Goal: Task Accomplishment & Management: Manage account settings

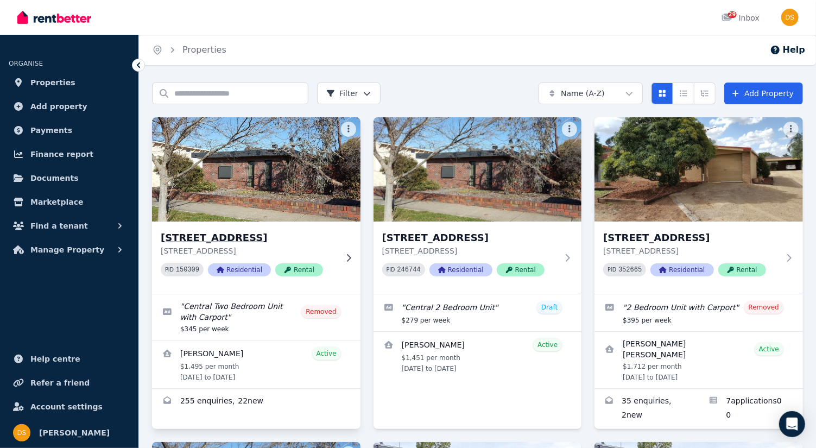
click at [290, 191] on img at bounding box center [256, 170] width 219 height 110
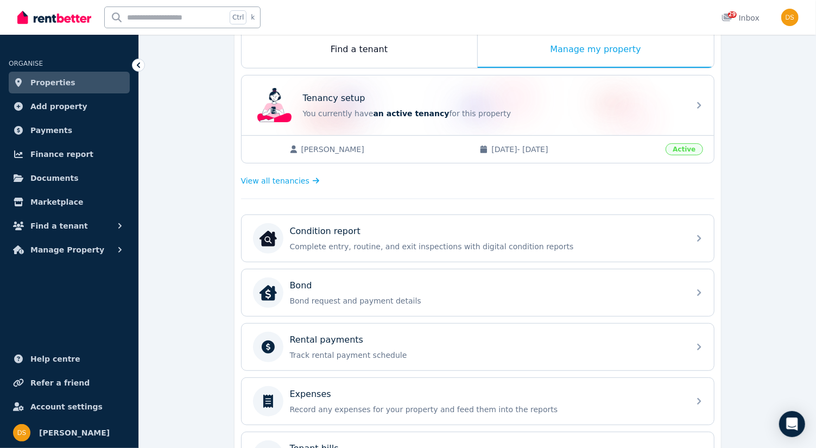
scroll to position [180, 0]
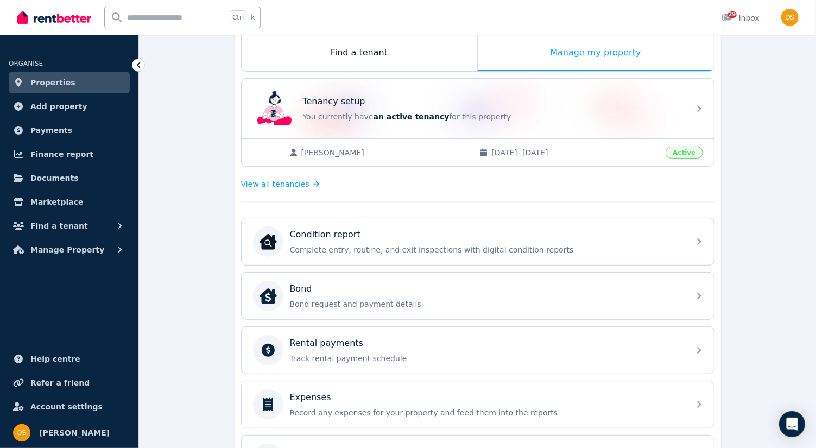
click at [605, 56] on div "Manage my property" at bounding box center [596, 53] width 236 height 36
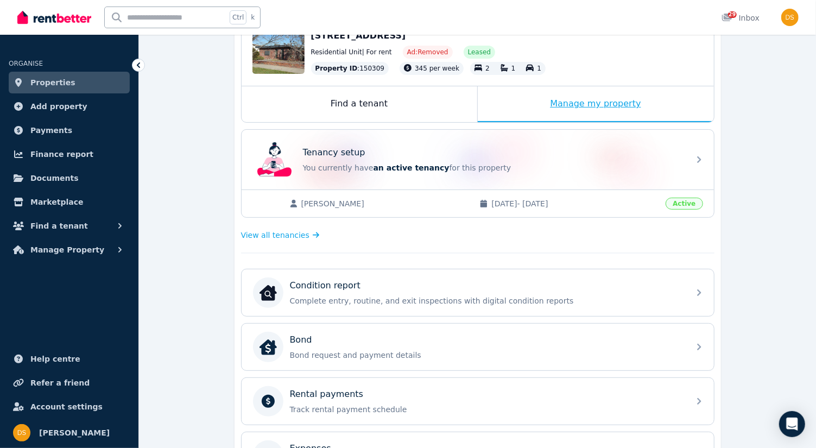
scroll to position [127, 0]
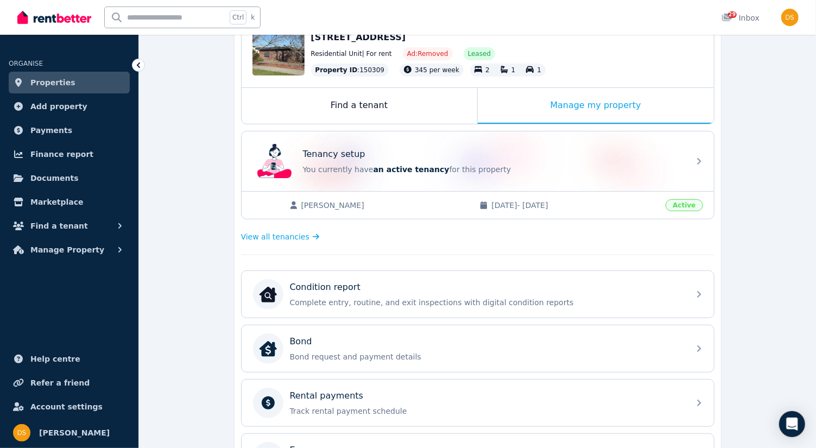
click at [539, 210] on div "[PERSON_NAME] [DATE] - [DATE] Active" at bounding box center [478, 205] width 472 height 28
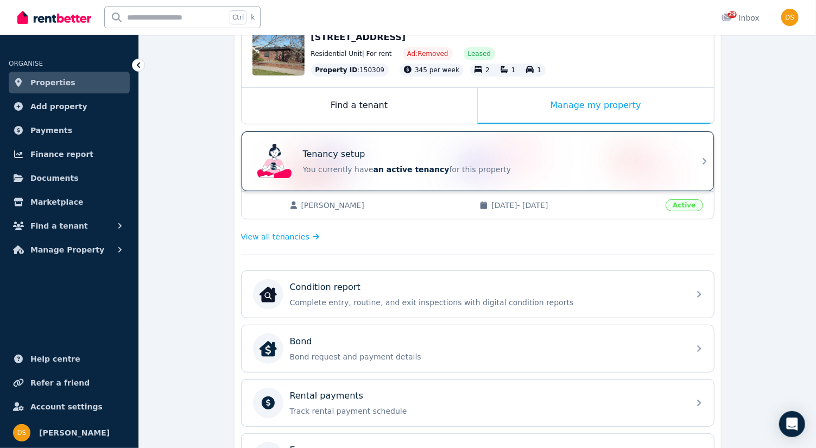
click at [700, 163] on icon at bounding box center [704, 161] width 13 height 13
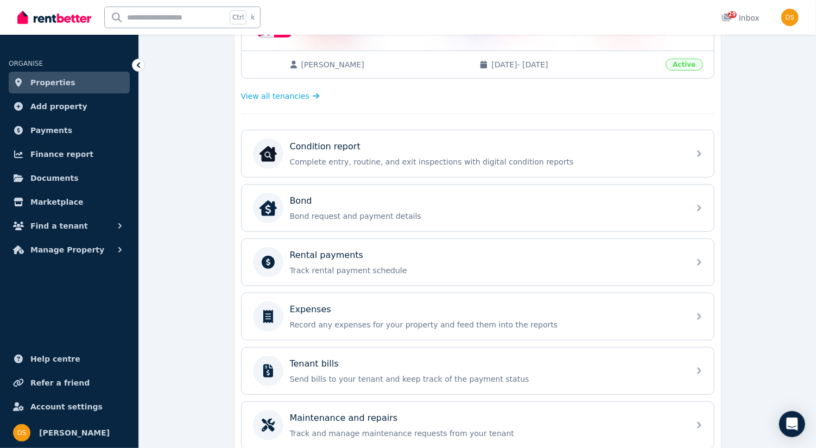
scroll to position [269, 0]
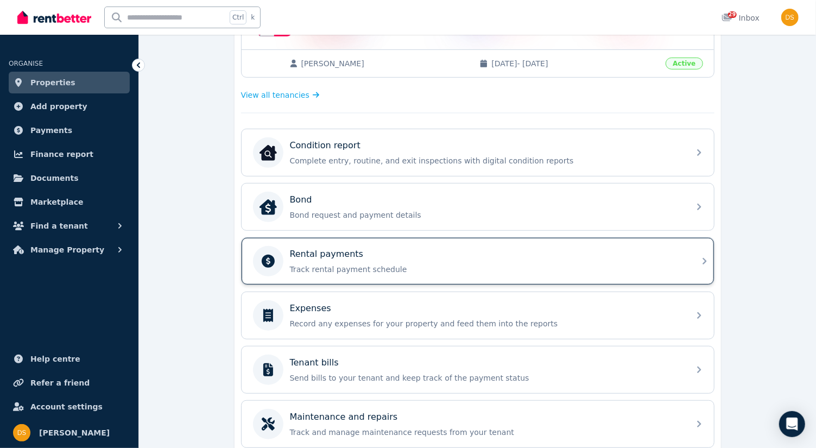
click at [701, 262] on icon at bounding box center [704, 261] width 13 height 13
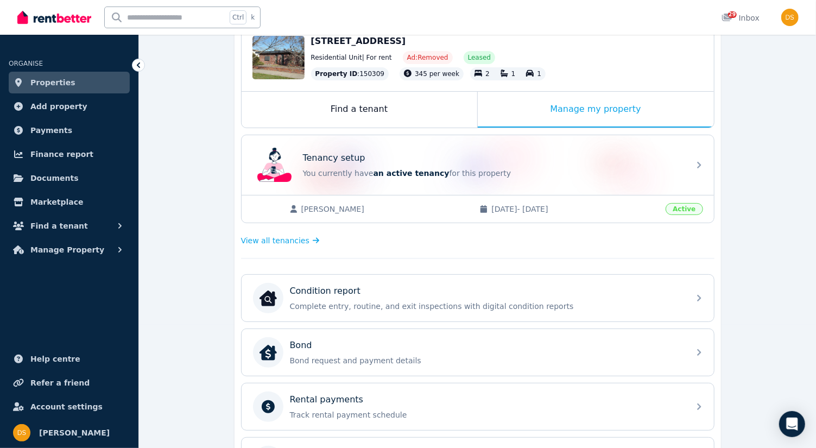
scroll to position [118, 0]
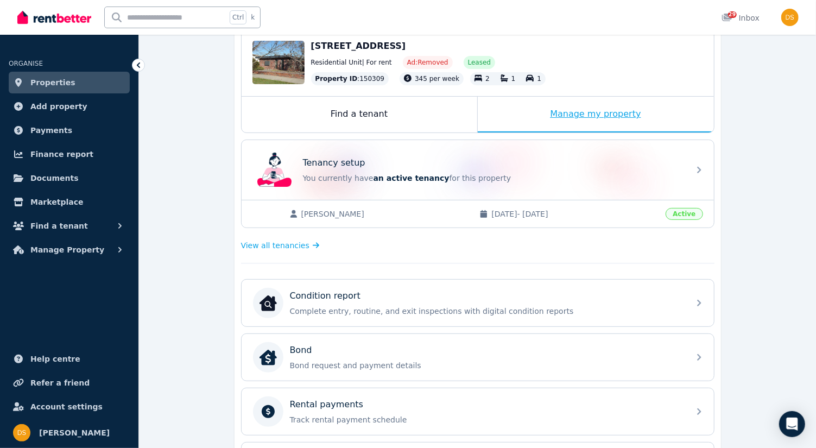
click at [615, 121] on div "Manage my property" at bounding box center [596, 115] width 236 height 36
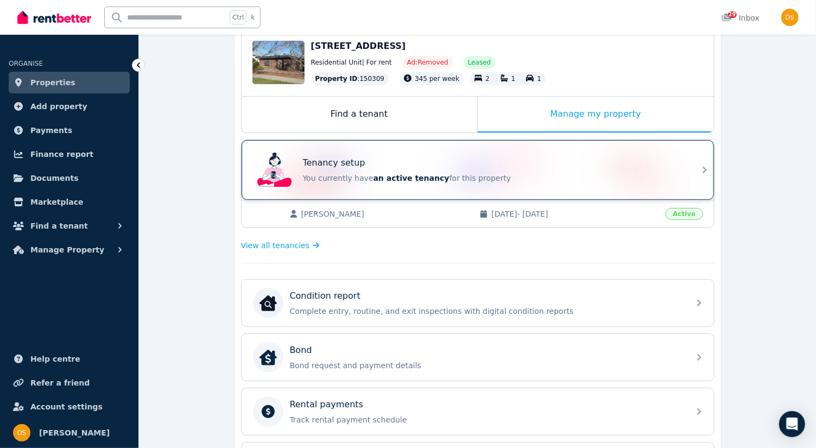
click at [704, 185] on div "Tenancy setup You currently have an active tenancy for this property" at bounding box center [478, 170] width 472 height 60
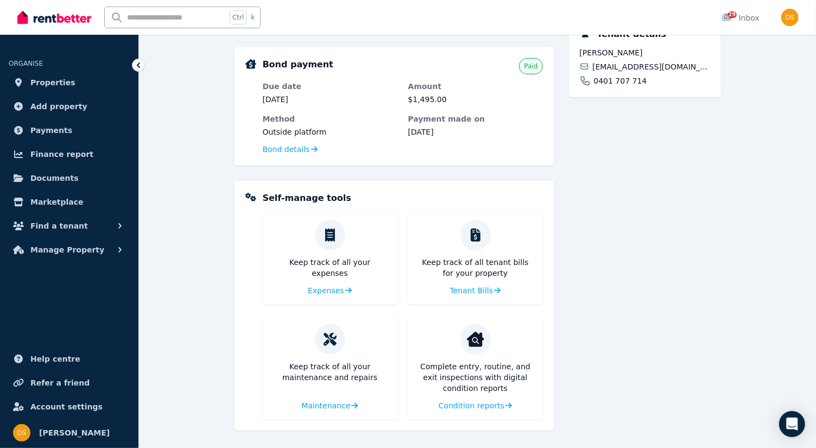
scroll to position [333, 0]
click at [482, 407] on span "Condition reports" at bounding box center [471, 405] width 66 height 11
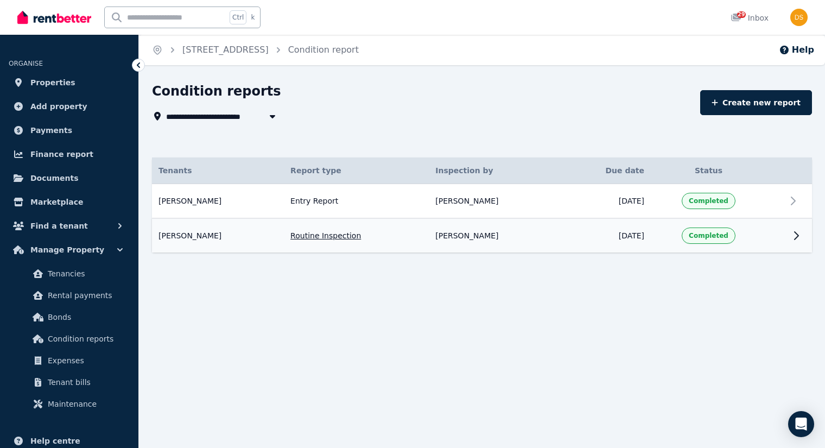
click at [796, 240] on icon at bounding box center [796, 235] width 13 height 13
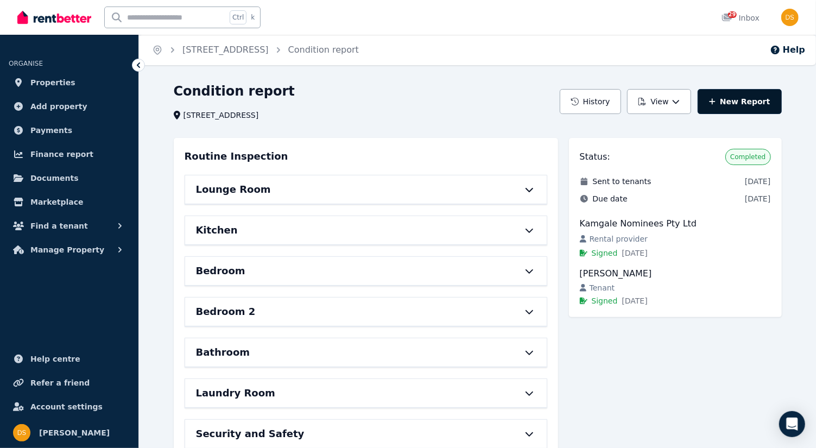
click at [762, 106] on link "New Report" at bounding box center [740, 101] width 84 height 25
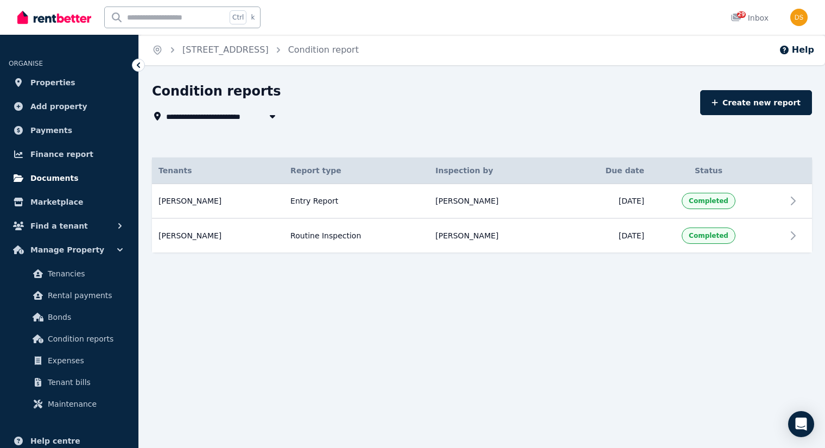
click at [60, 178] on span "Documents" at bounding box center [54, 178] width 48 height 13
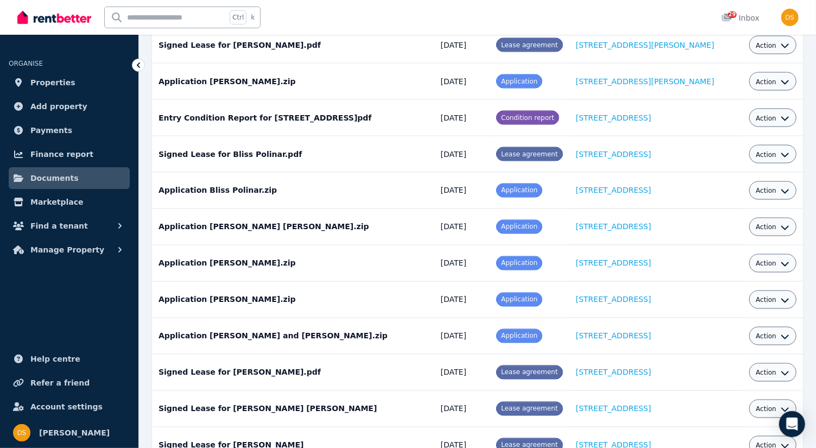
scroll to position [1084, 0]
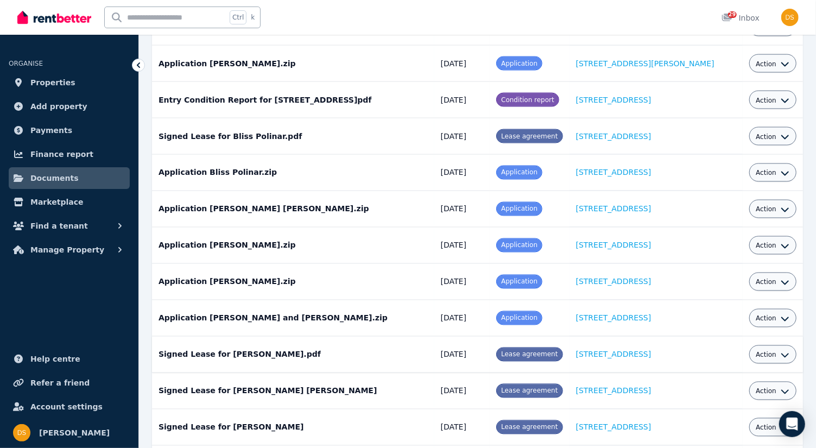
click at [775, 351] on button "Action" at bounding box center [773, 355] width 34 height 9
click at [651, 350] on link "[STREET_ADDRESS]" at bounding box center [613, 354] width 75 height 9
